Goal: Task Accomplishment & Management: Manage account settings

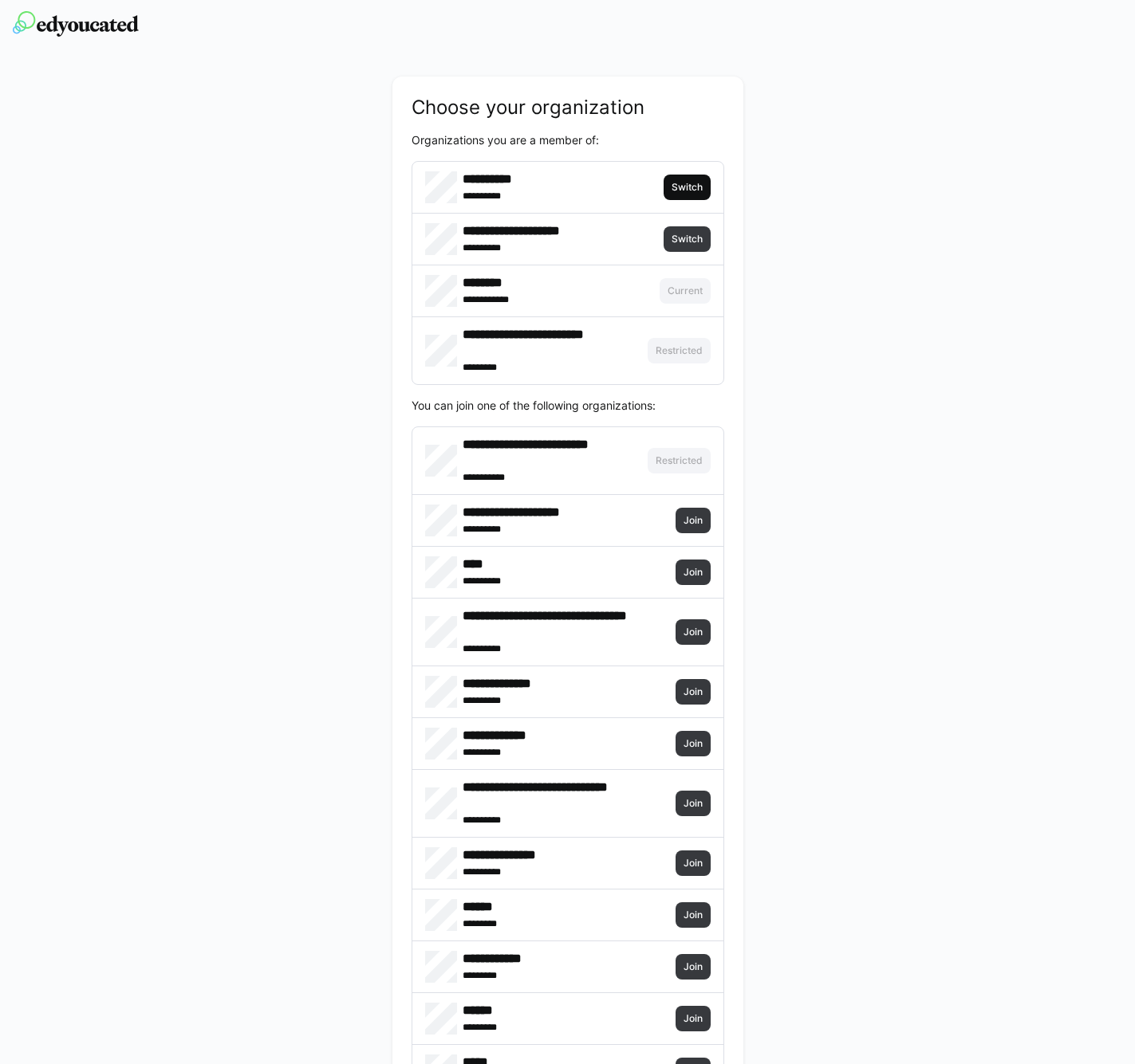
click at [680, 183] on span "Switch" at bounding box center [687, 187] width 35 height 13
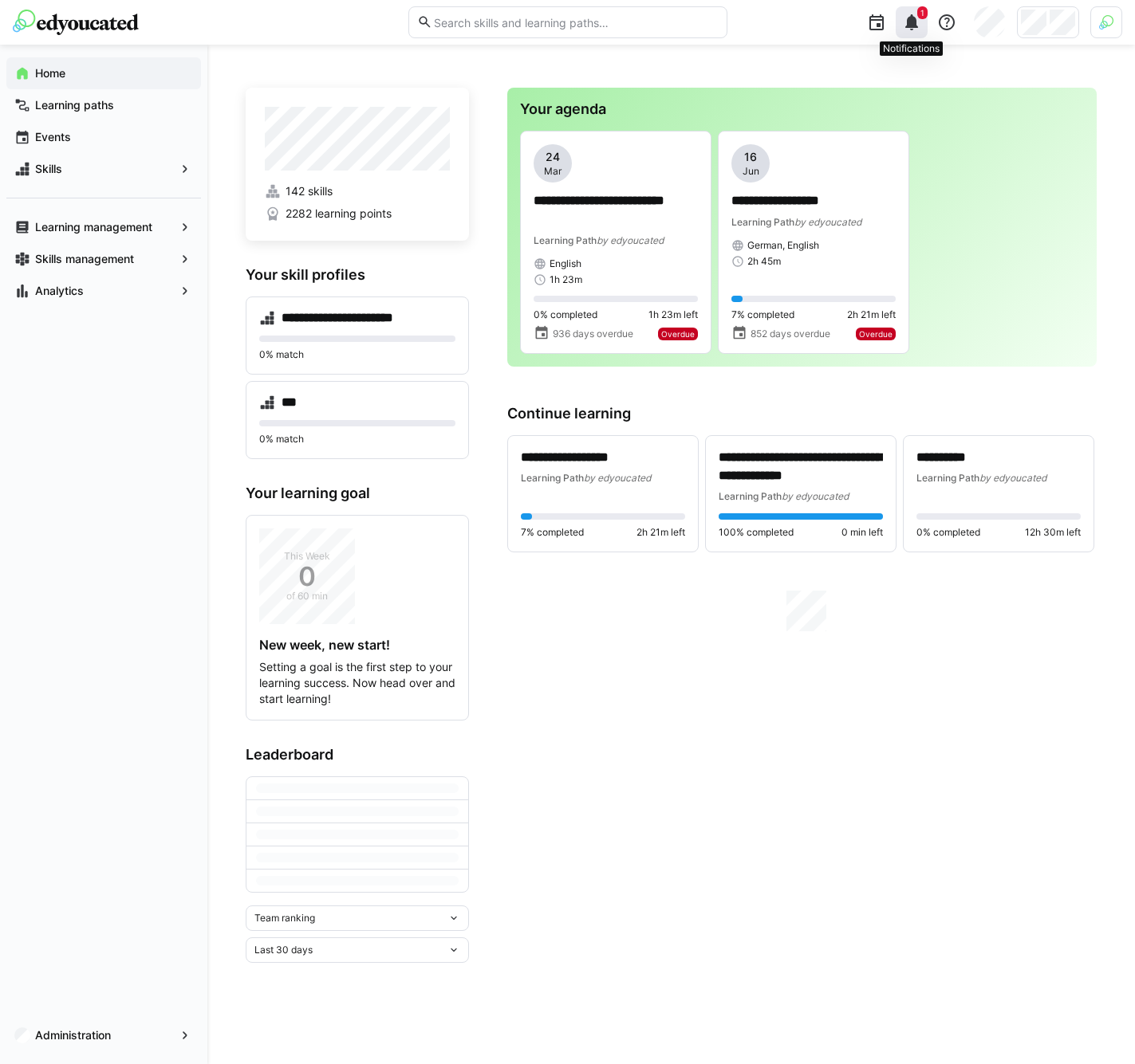
click at [903, 23] on eds-icon at bounding box center [911, 22] width 19 height 19
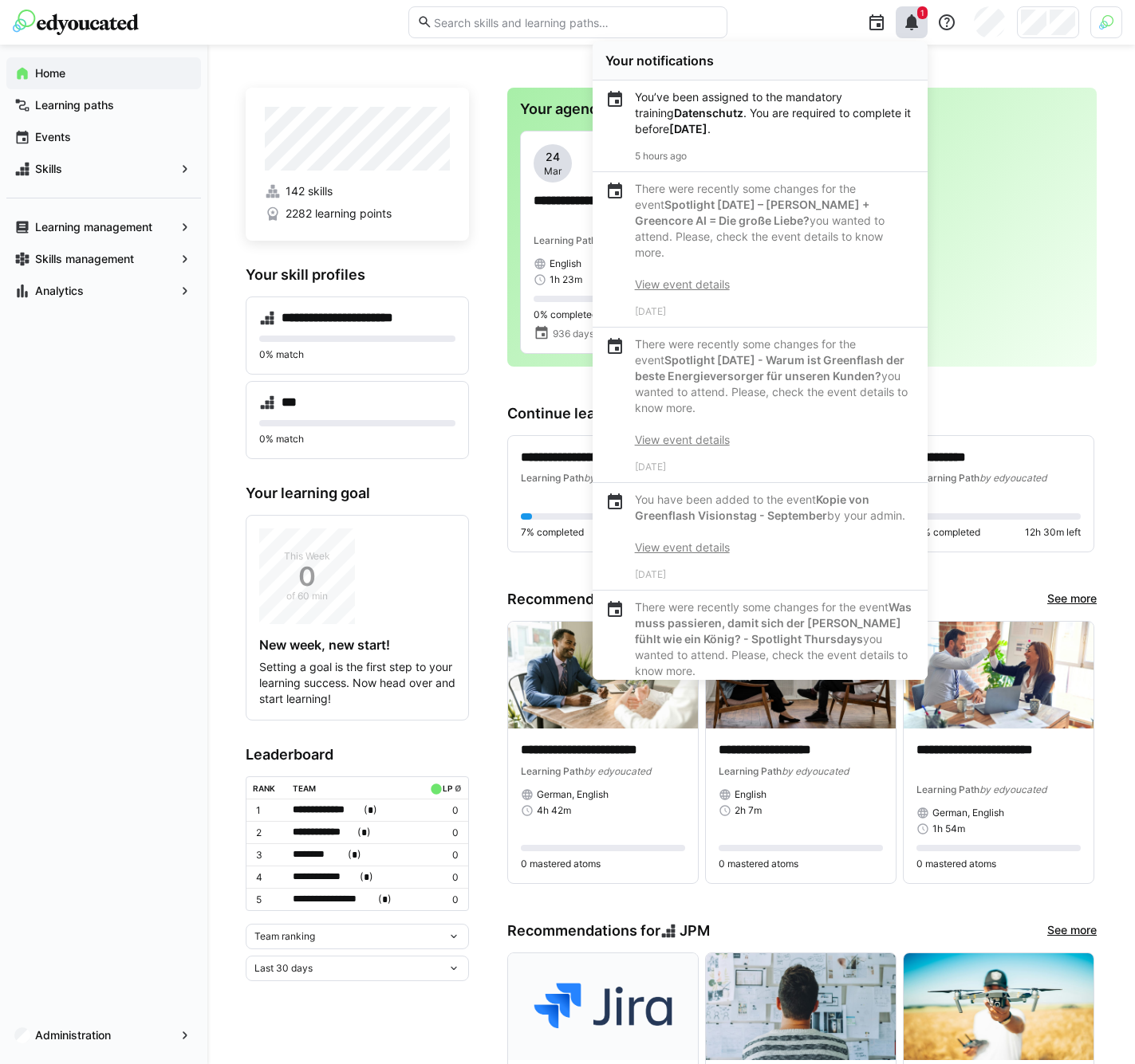
click at [1090, 32] on div at bounding box center [1105, 22] width 32 height 32
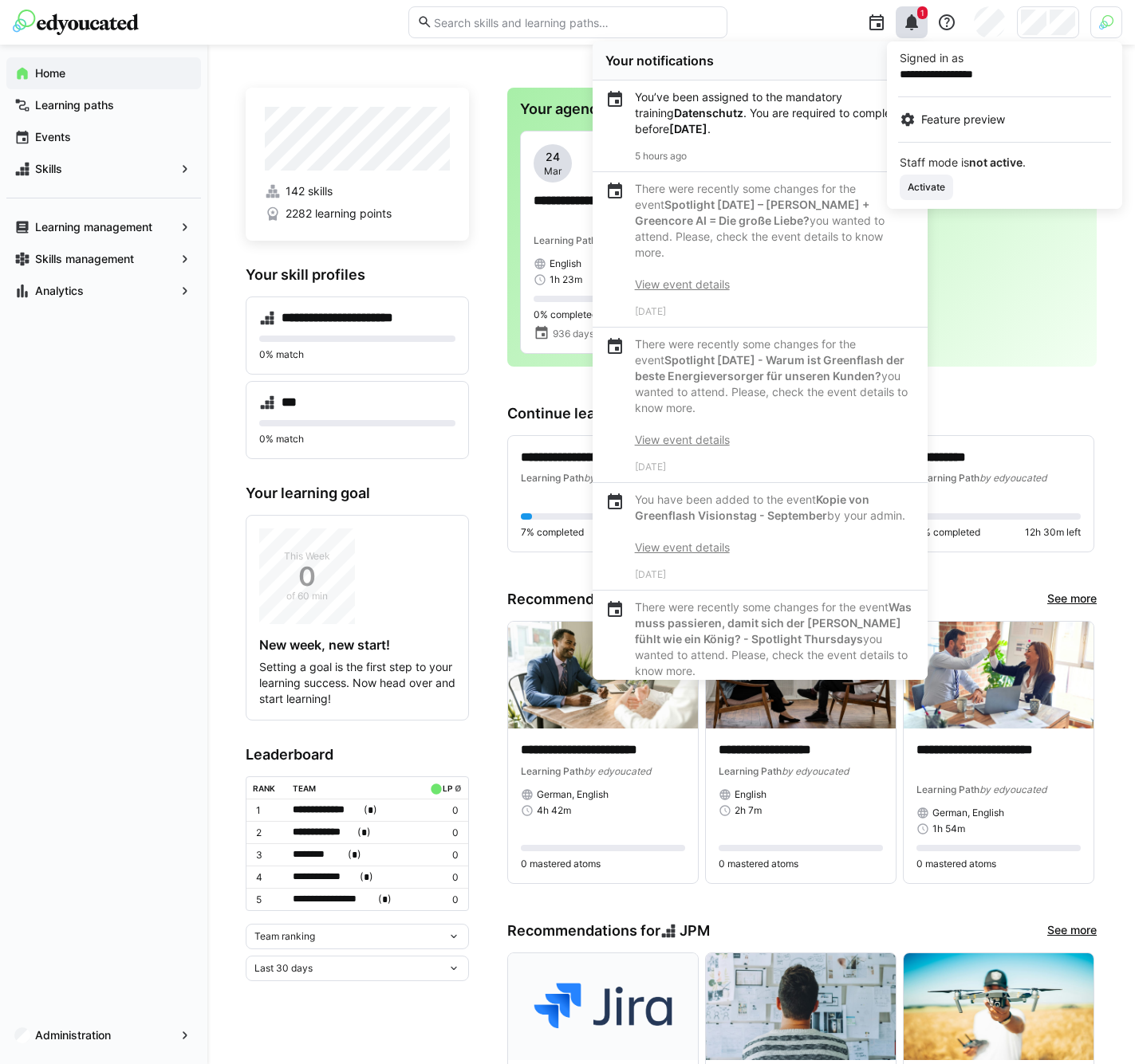
click at [1093, 28] on div at bounding box center [568, 532] width 1135 height 1064
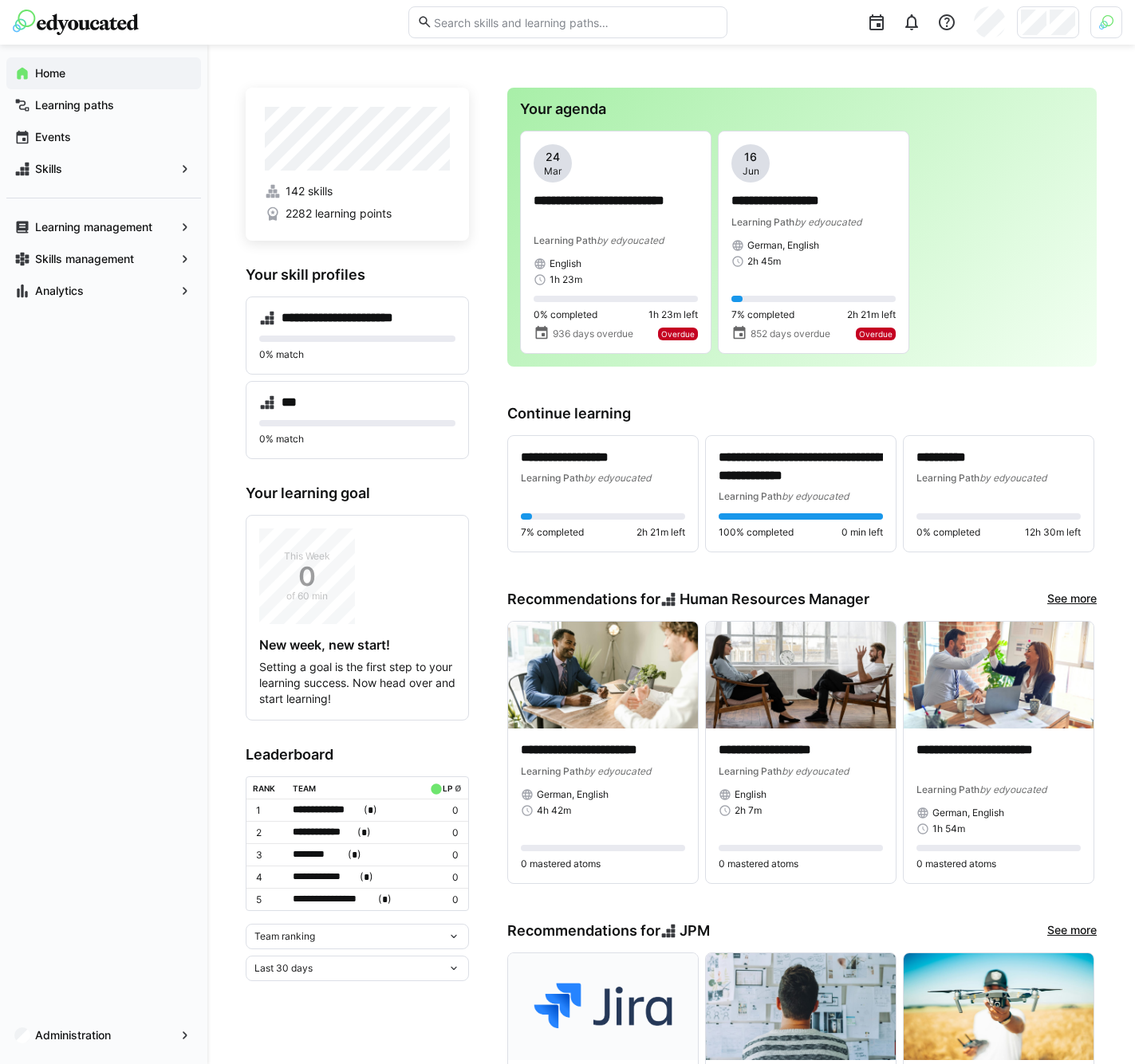
click at [1095, 24] on div at bounding box center [1105, 22] width 32 height 32
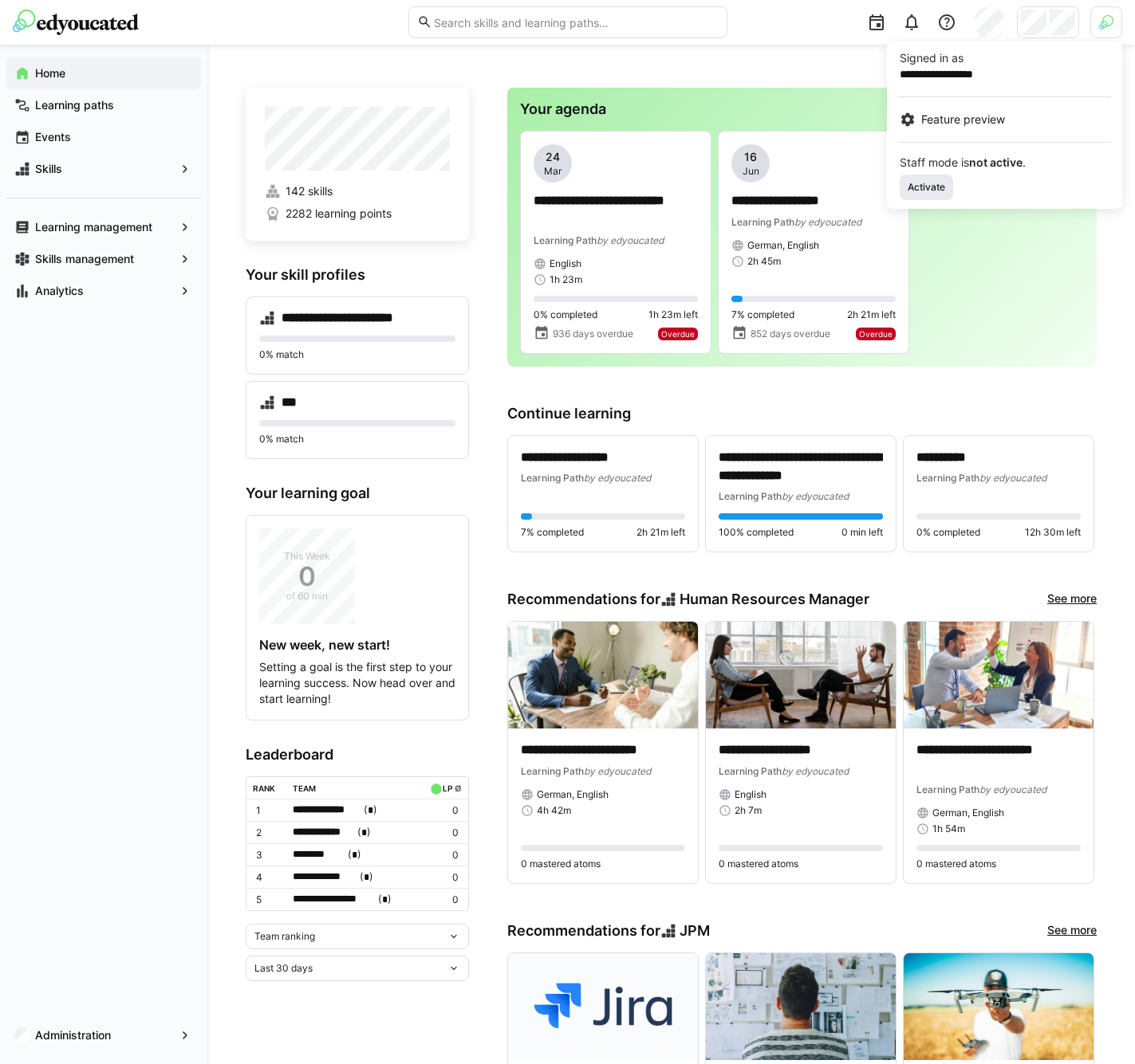
click at [923, 190] on span "Activate" at bounding box center [926, 187] width 41 height 13
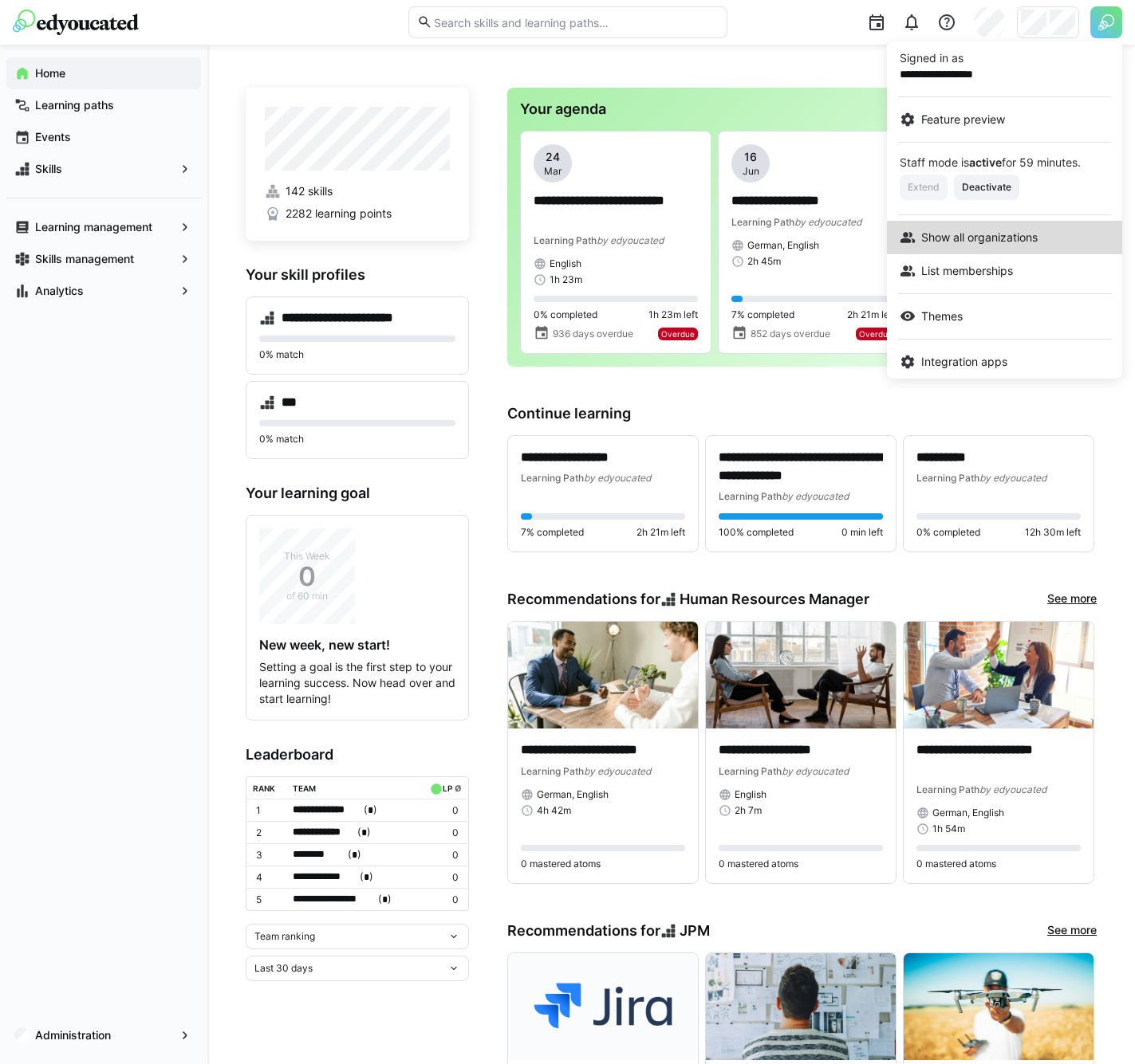
click at [984, 240] on span "Show all organizations" at bounding box center [979, 238] width 116 height 16
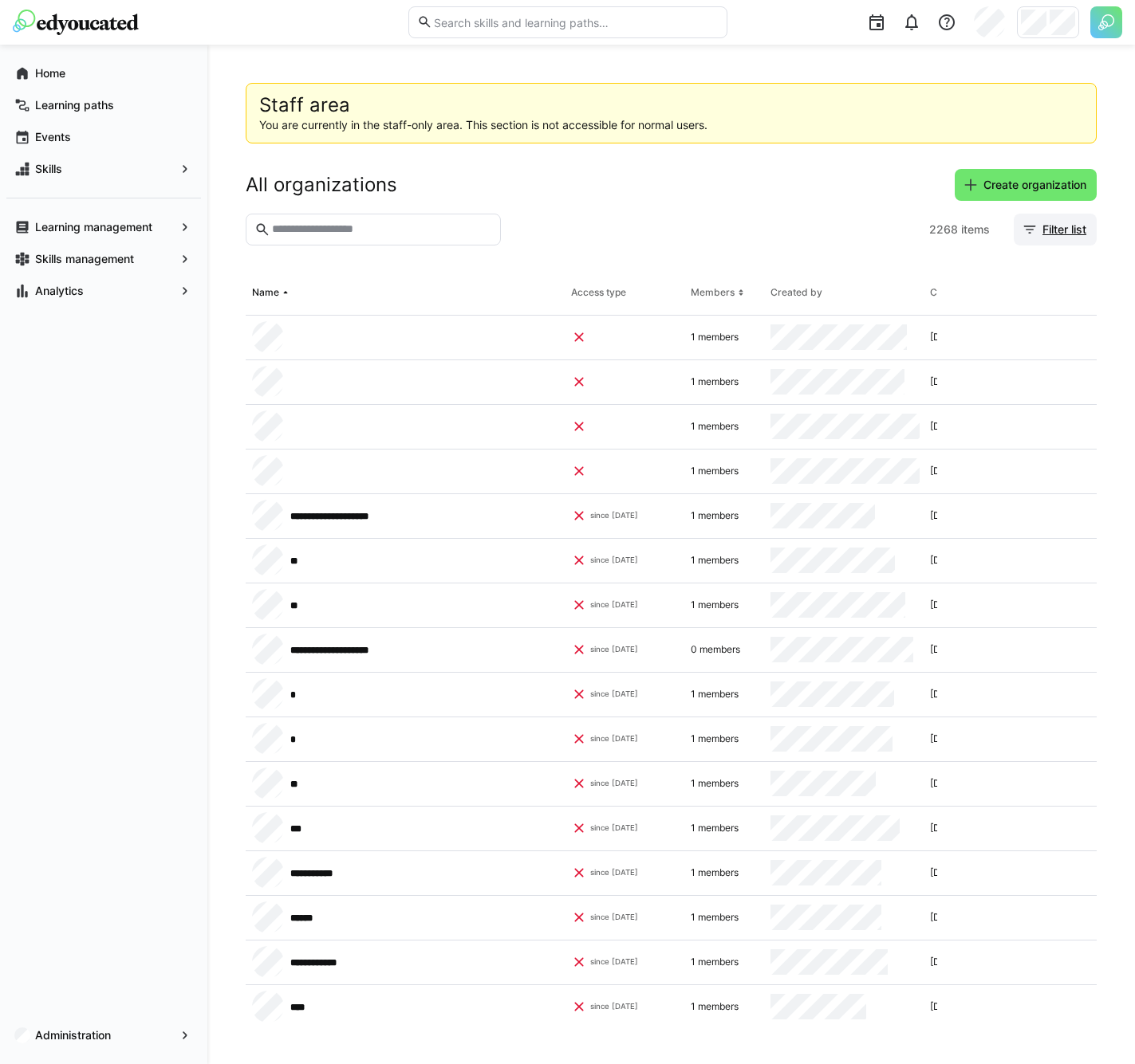
click at [1053, 230] on span "Filter list" at bounding box center [1064, 230] width 49 height 16
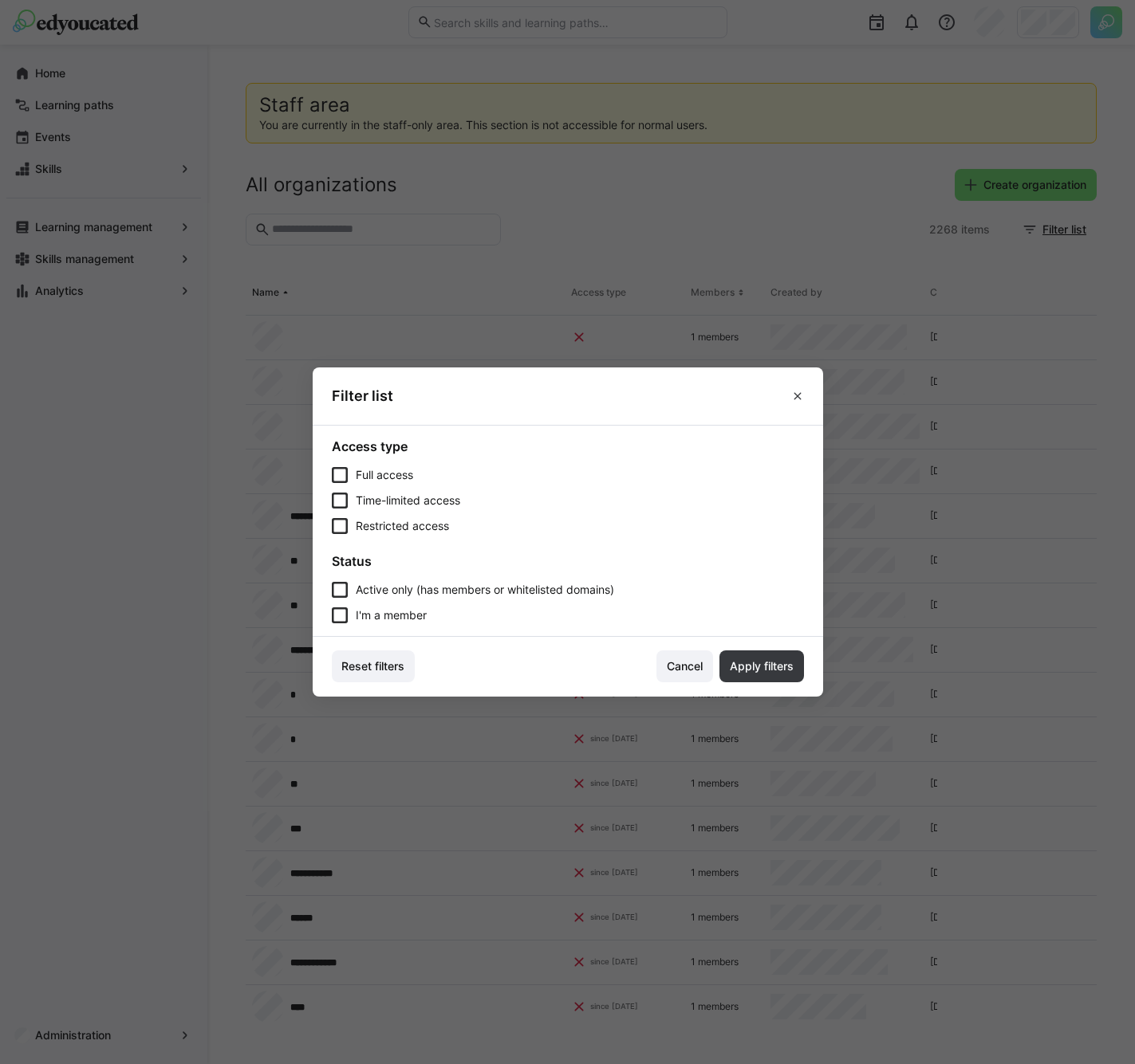
click at [398, 615] on span "I'm a member" at bounding box center [391, 616] width 71 height 16
click at [782, 676] on span "Apply filters" at bounding box center [761, 666] width 84 height 32
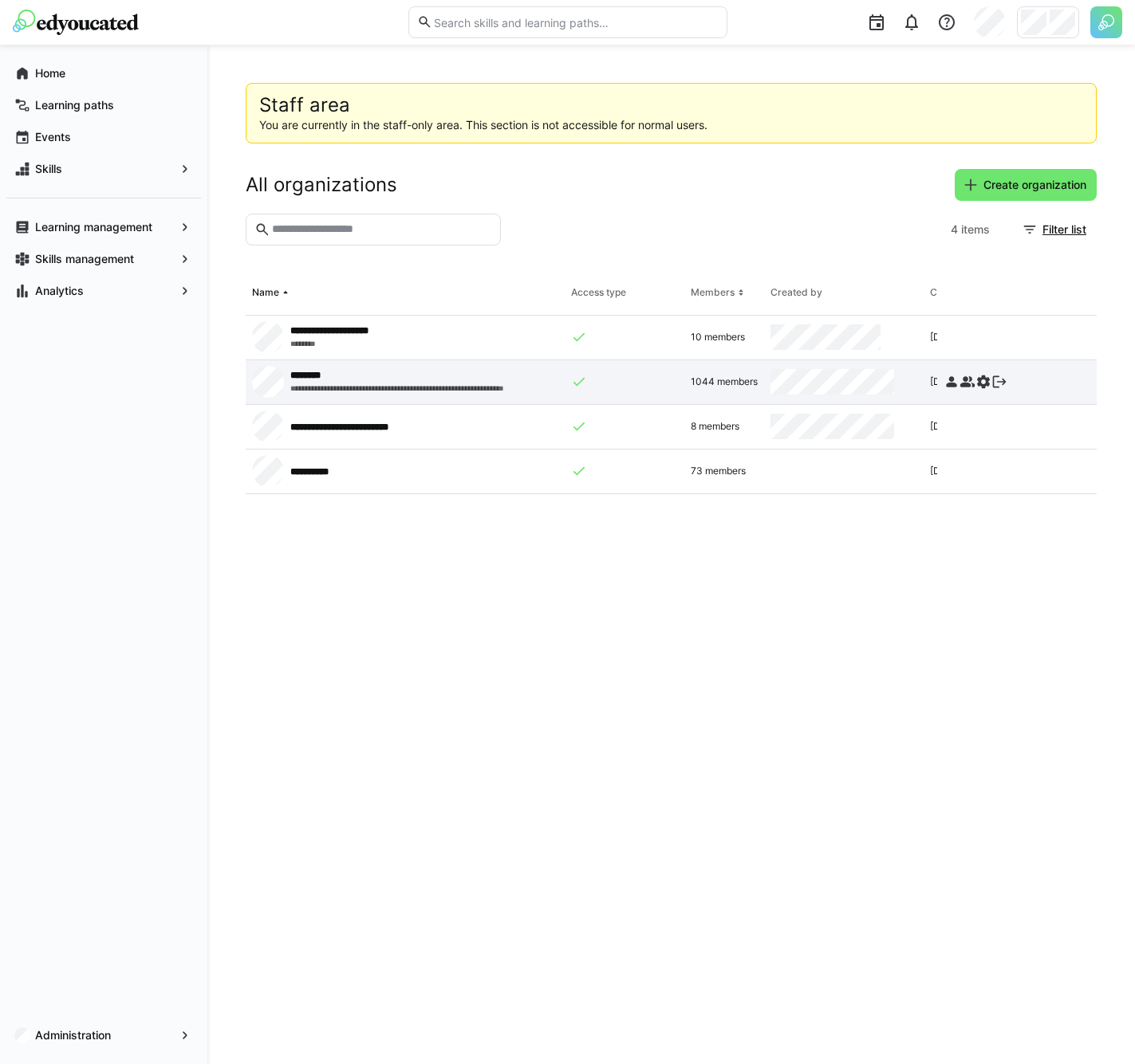
click at [998, 379] on eds-icon at bounding box center [999, 382] width 16 height 16
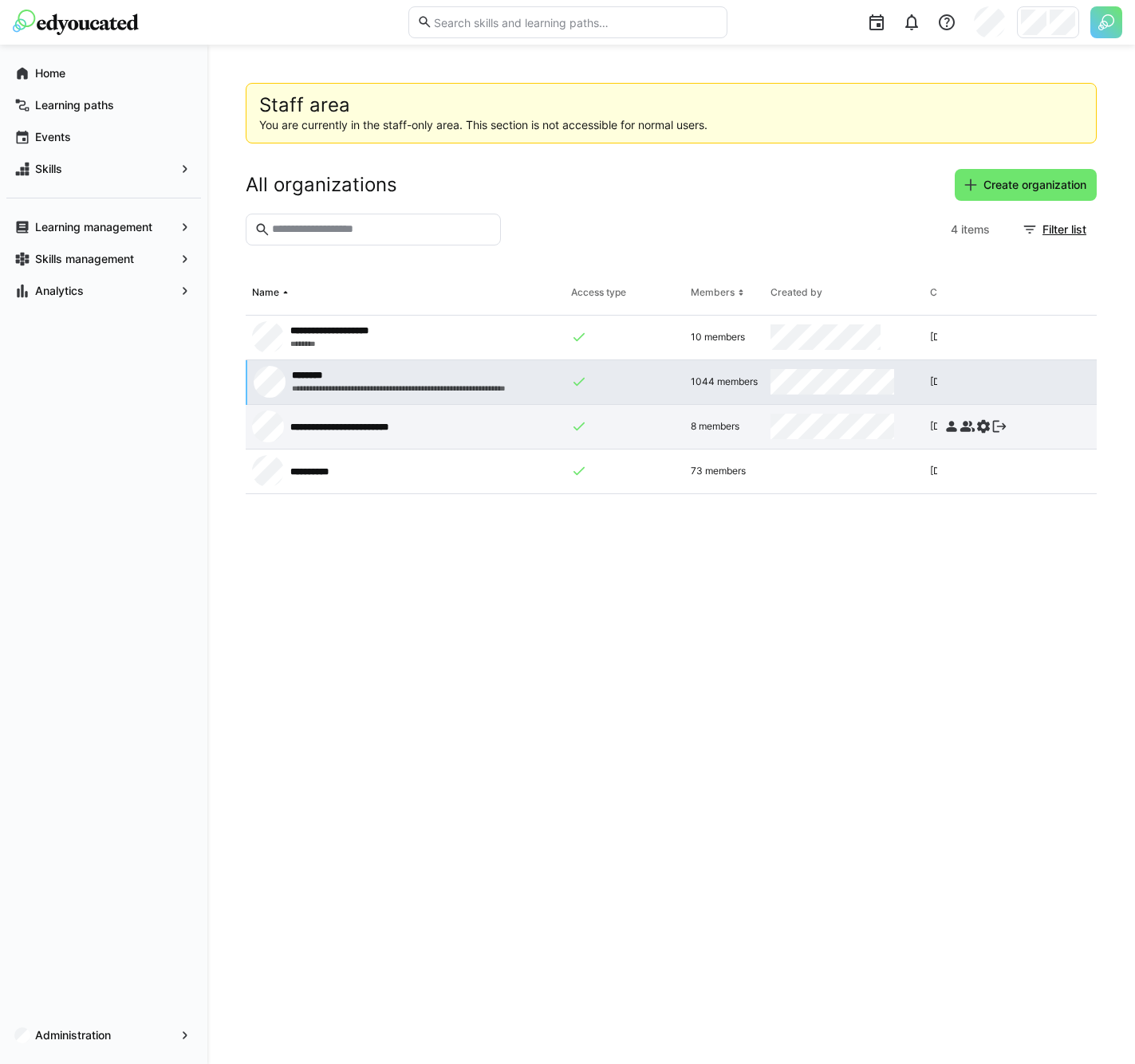
click at [1005, 429] on eds-icon at bounding box center [999, 427] width 16 height 16
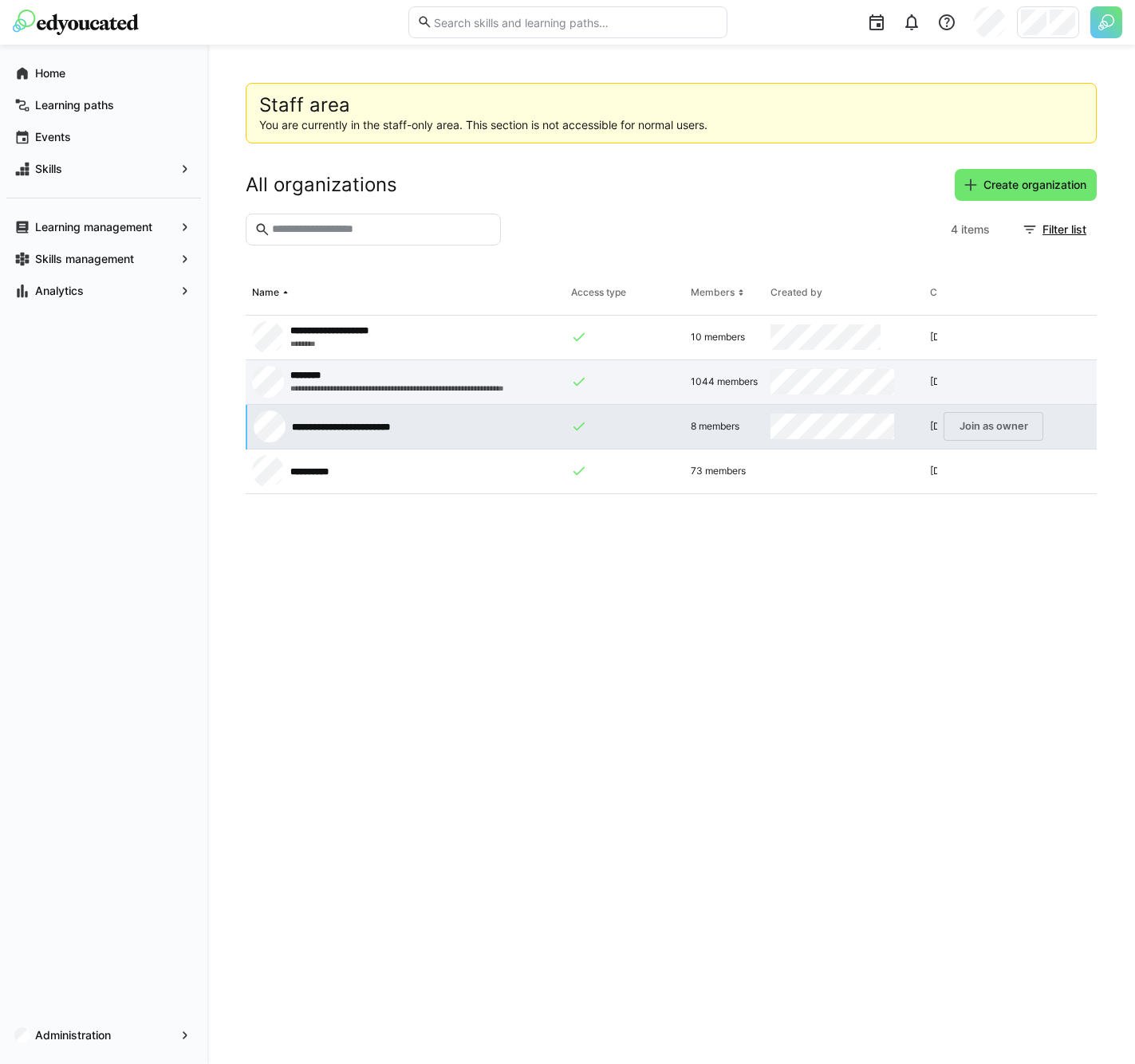
click at [122, 26] on img at bounding box center [75, 23] width 126 height 25
